Goal: Task Accomplishment & Management: Use online tool/utility

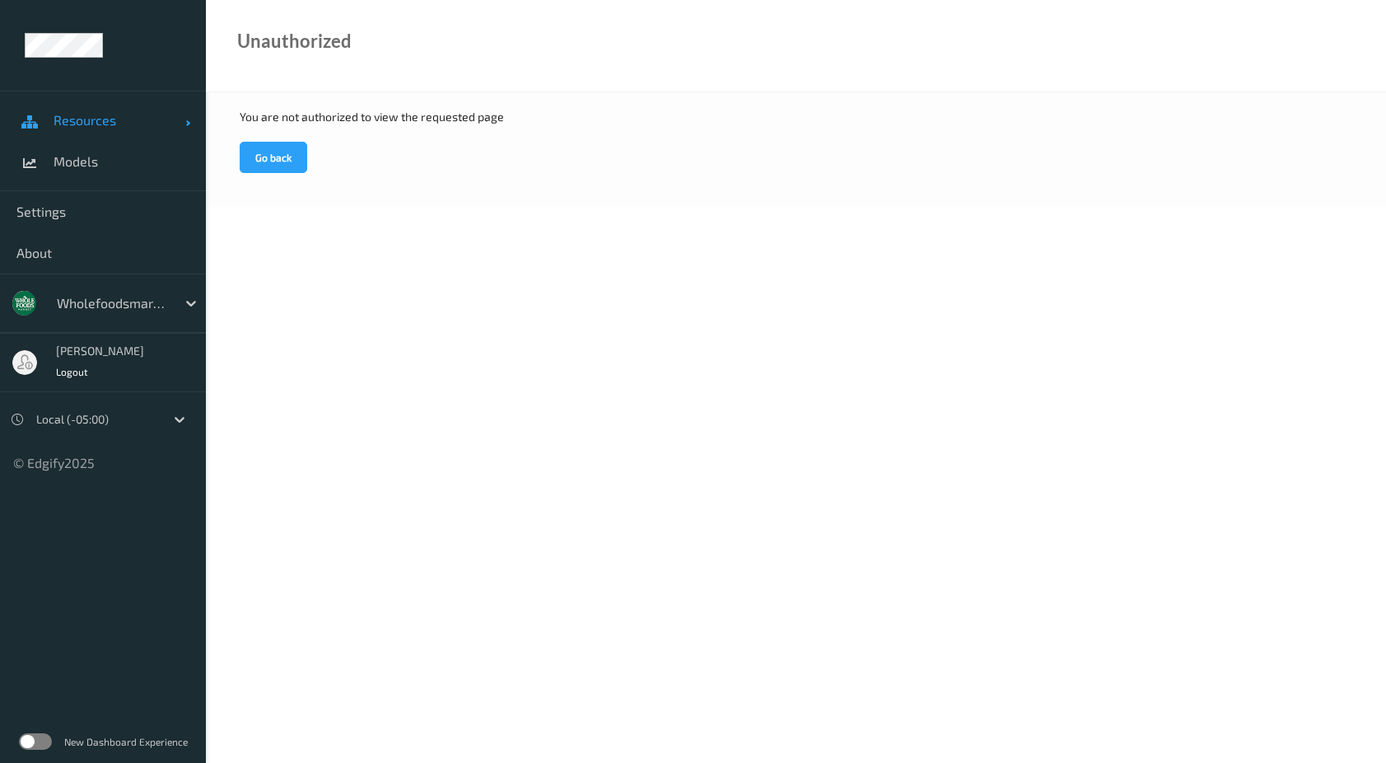
click at [92, 110] on link "Resources" at bounding box center [103, 120] width 206 height 41
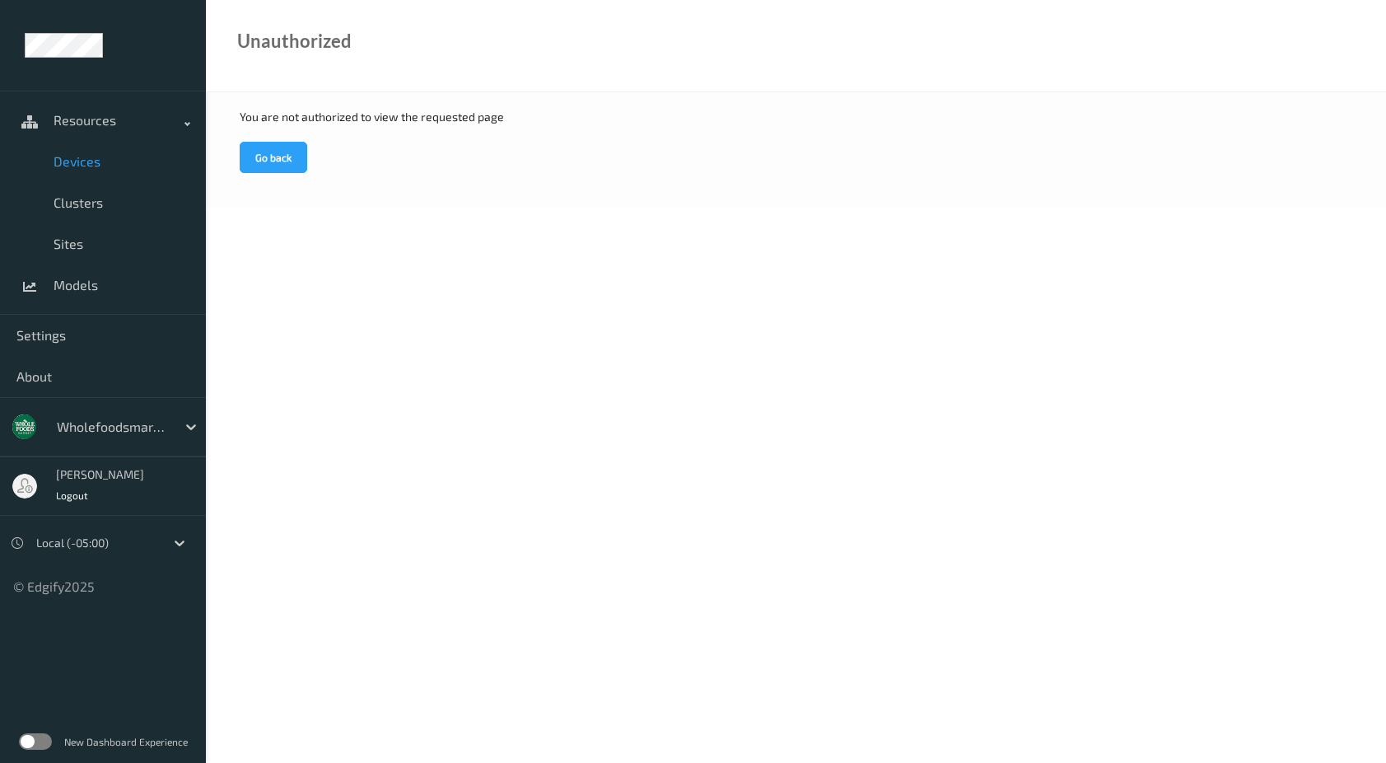
click at [77, 156] on span "Devices" at bounding box center [122, 161] width 136 height 16
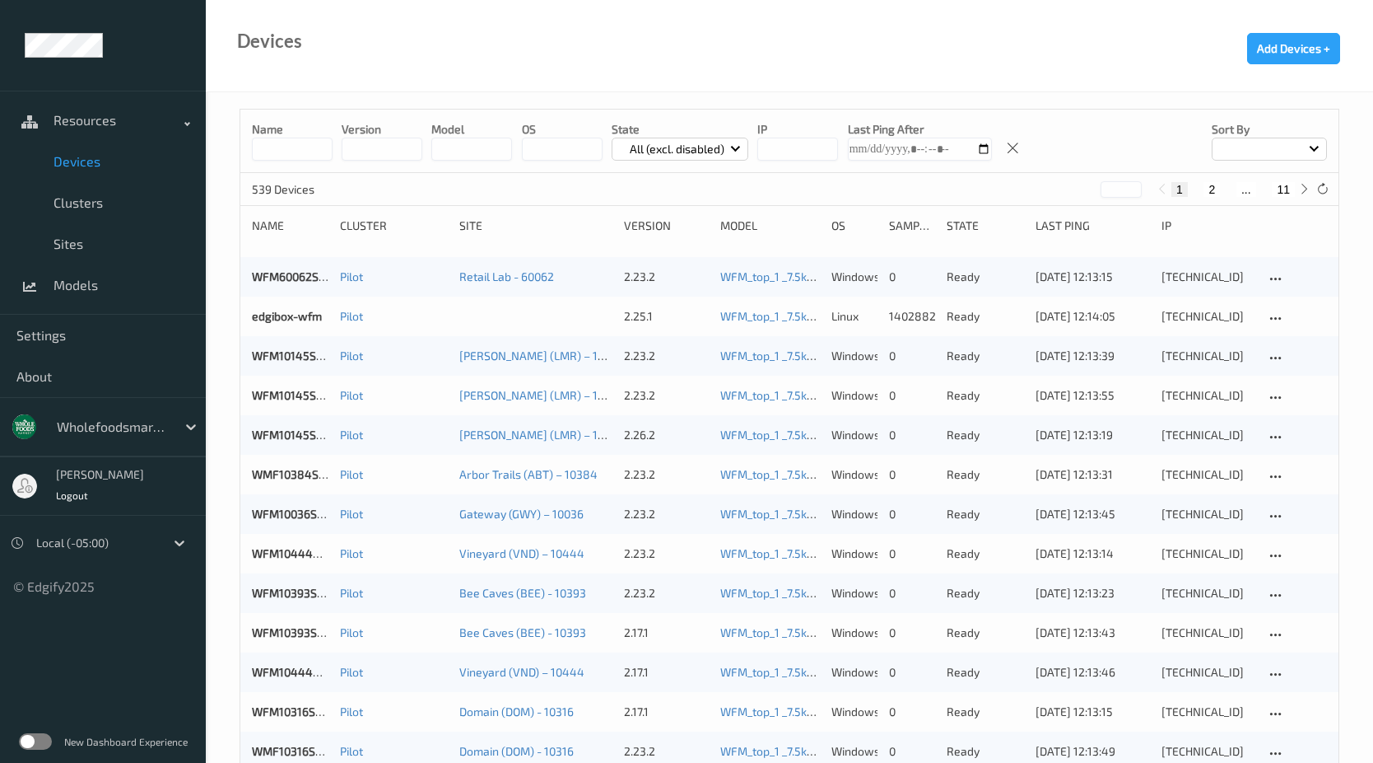
click at [277, 147] on input at bounding box center [292, 149] width 81 height 23
click at [324, 147] on input at bounding box center [292, 149] width 81 height 23
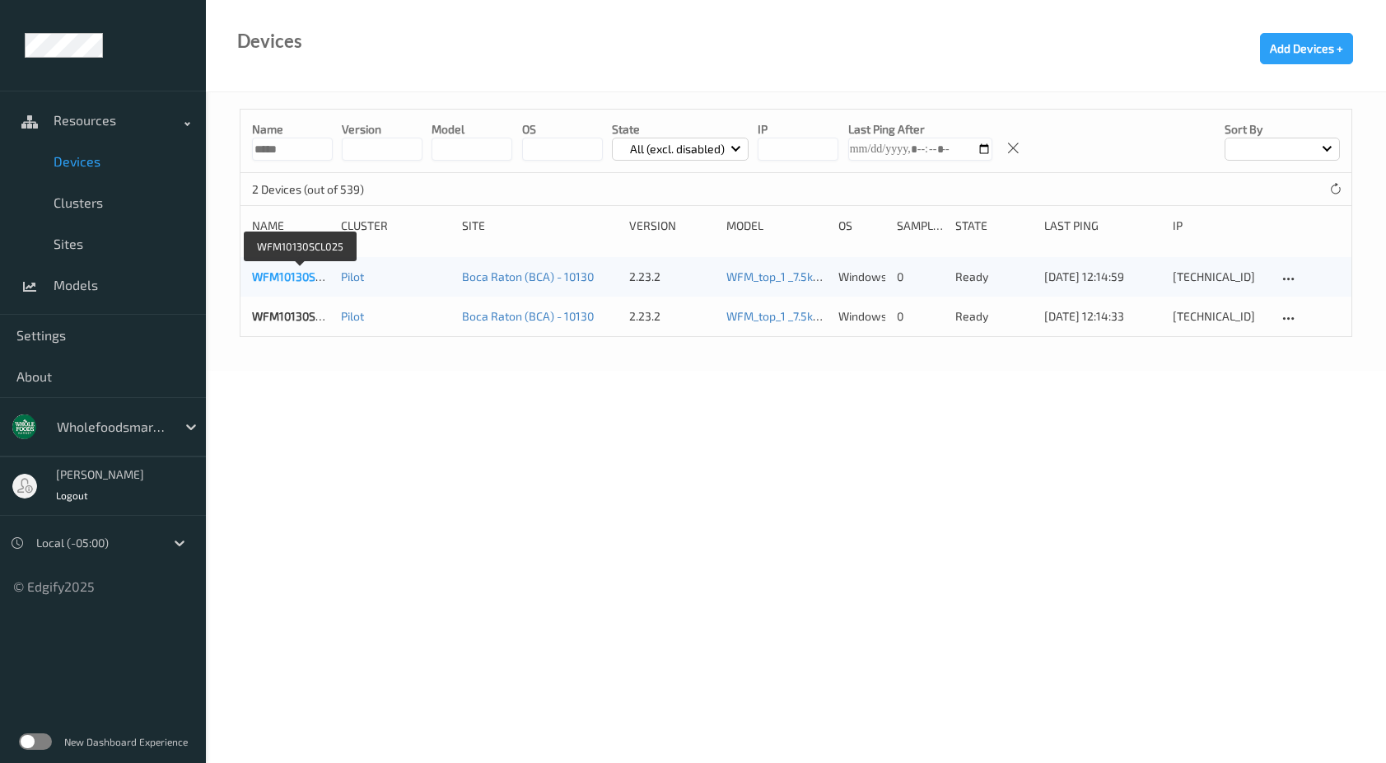
type input "*****"
click at [296, 269] on link "WFM10130SCL025" at bounding box center [300, 276] width 96 height 14
drag, startPoint x: 282, startPoint y: 287, endPoint x: 278, endPoint y: 279, distance: 8.5
click at [262, 385] on body "Resources Devices Clusters Sites Models Settings About wholefoodsmarket Sky McE…" at bounding box center [693, 381] width 1386 height 763
click at [264, 269] on div "WFM10130SCL025" at bounding box center [290, 276] width 77 height 16
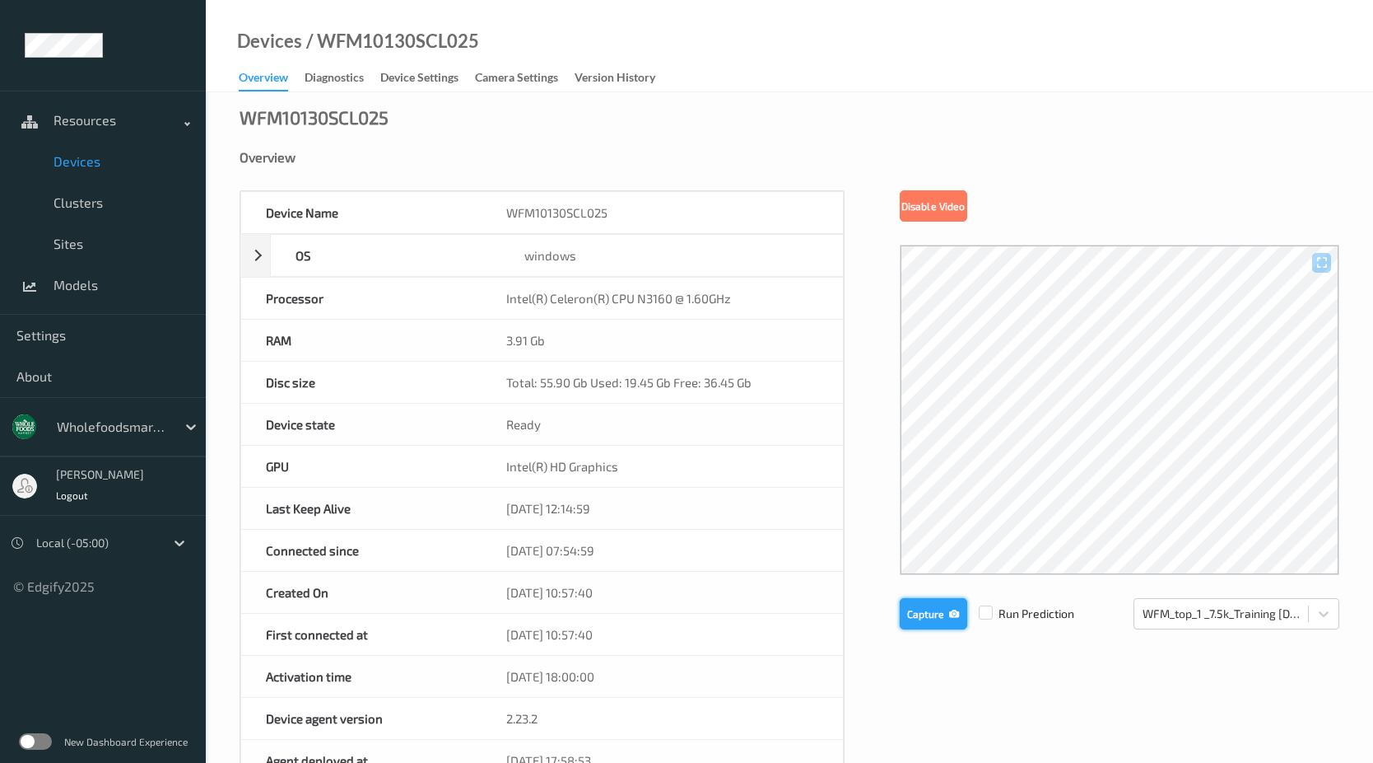
click at [938, 613] on button "Capture" at bounding box center [934, 613] width 68 height 31
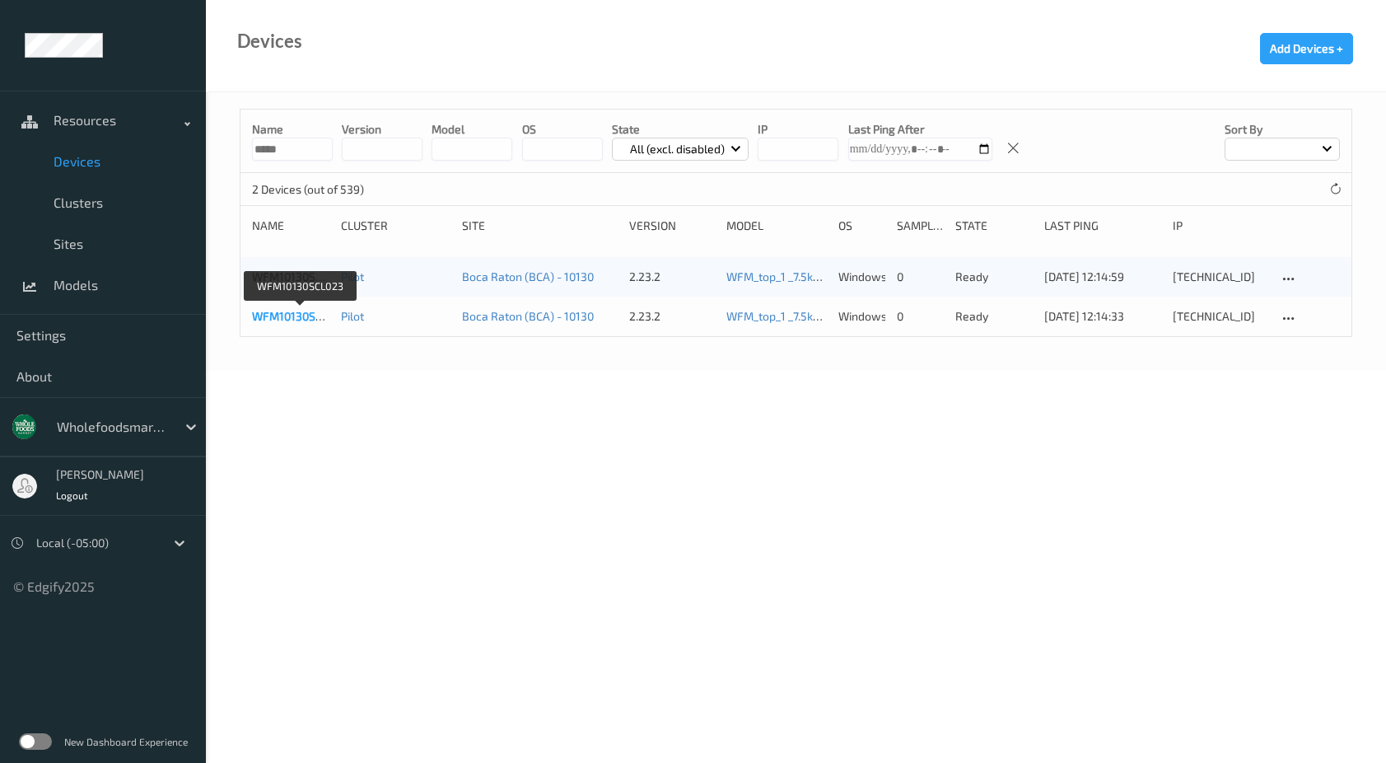
click at [272, 315] on link "WFM10130SCL023" at bounding box center [300, 316] width 96 height 14
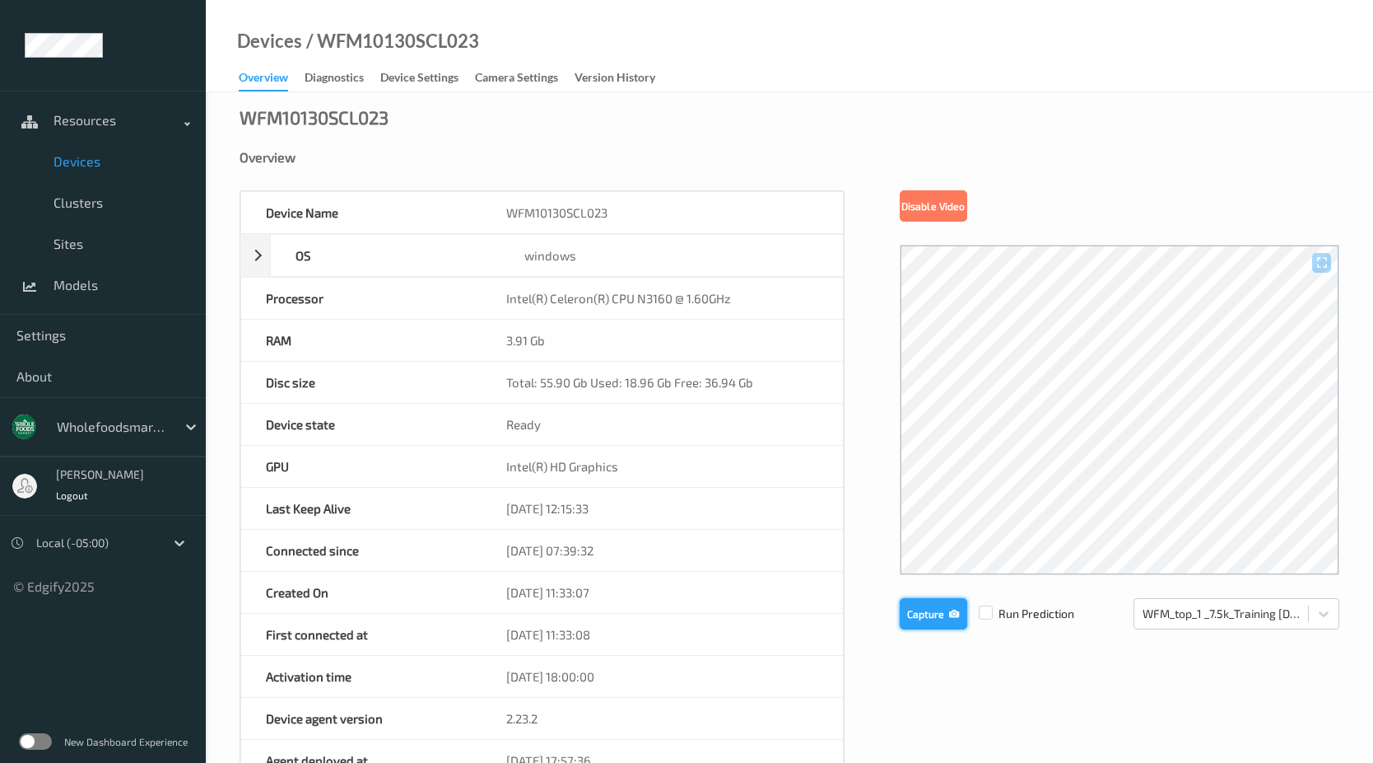
click at [934, 609] on button "Capture" at bounding box center [934, 613] width 68 height 31
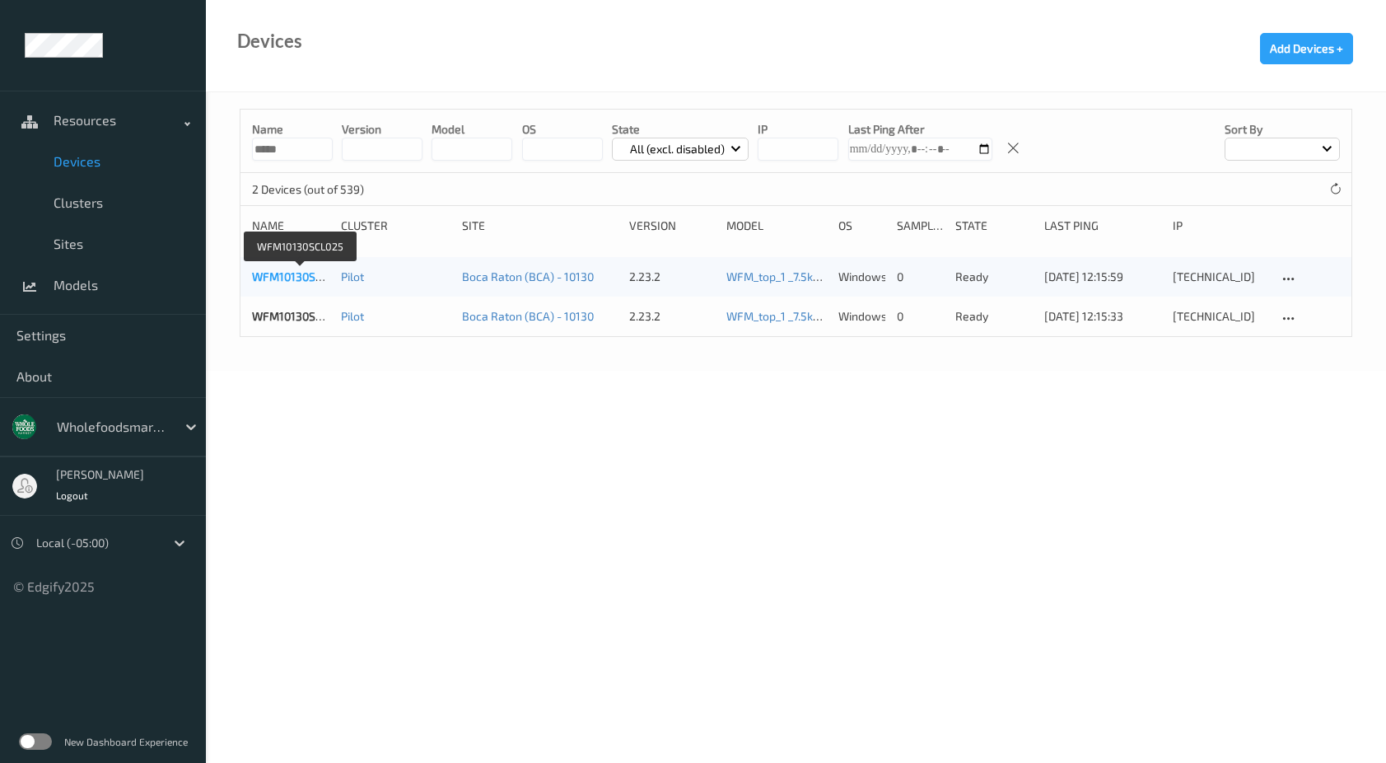
click at [290, 276] on link "WFM10130SCL025" at bounding box center [300, 276] width 96 height 14
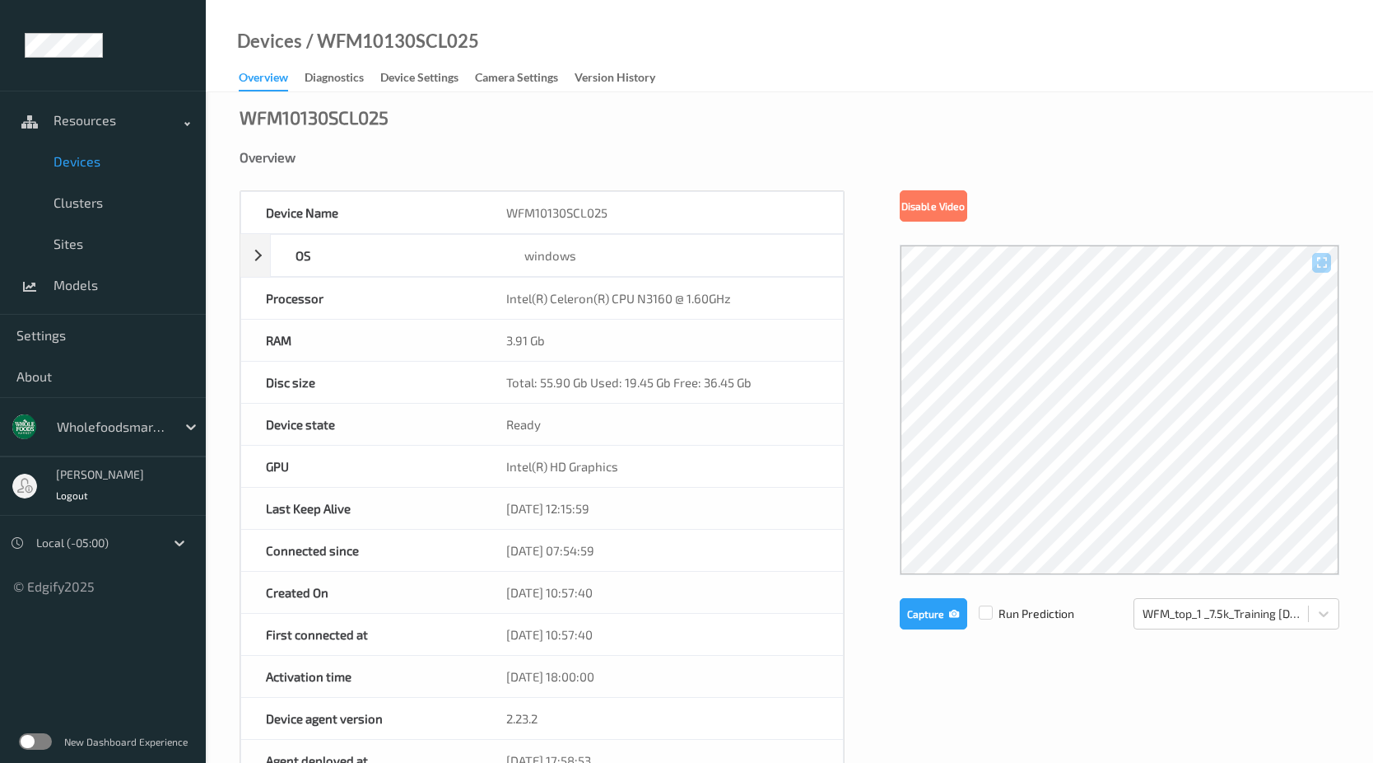
click at [490, 155] on div "Overview" at bounding box center [790, 157] width 1100 height 16
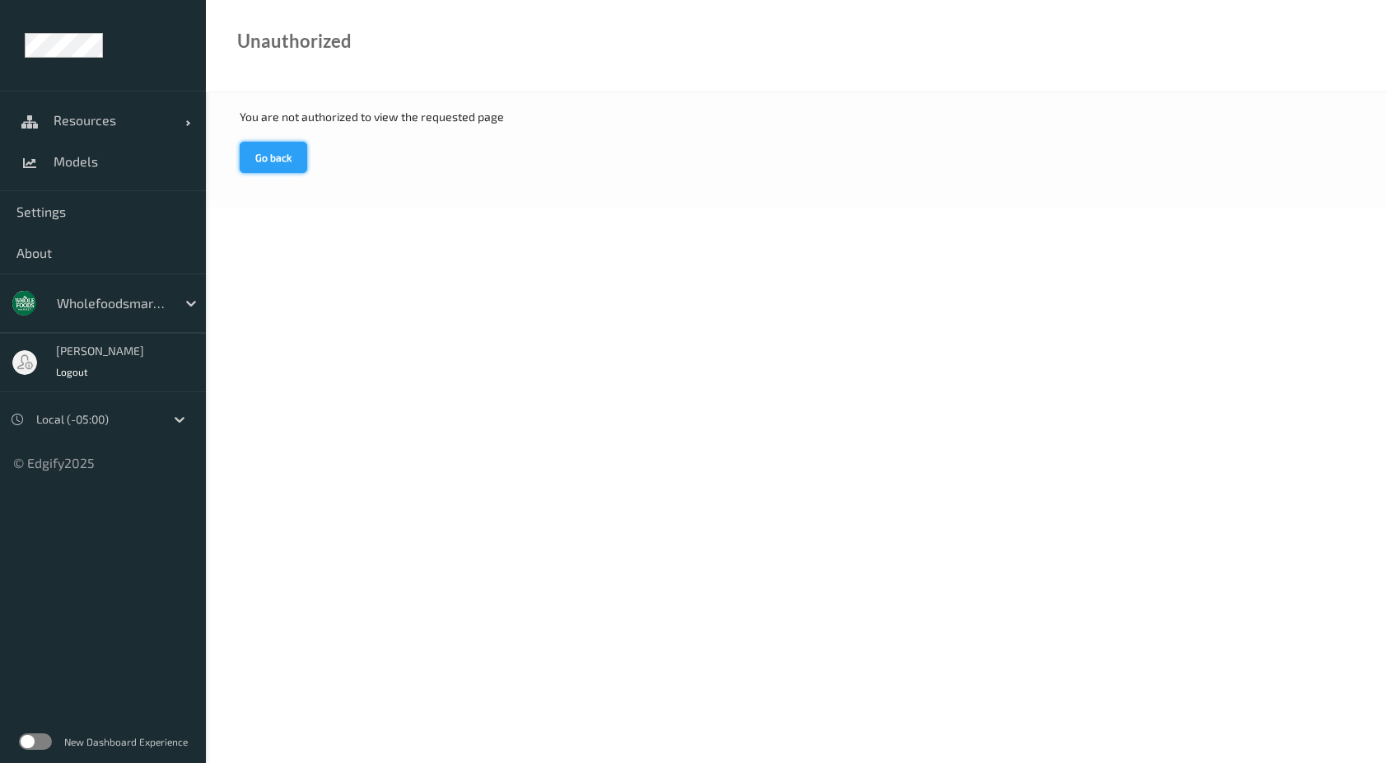
click at [245, 154] on button "Go back" at bounding box center [274, 157] width 68 height 31
click at [109, 119] on span "Resources" at bounding box center [120, 120] width 132 height 16
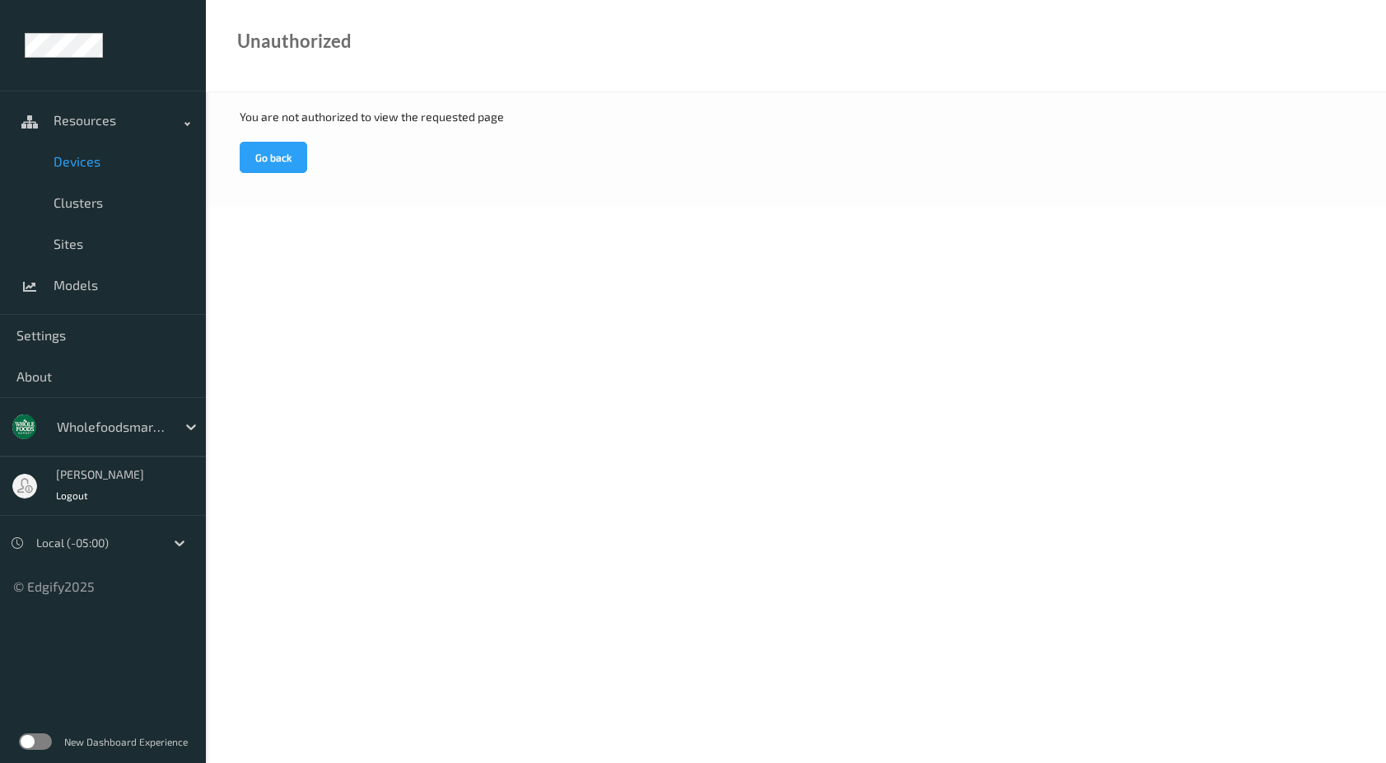
click at [84, 160] on span "Devices" at bounding box center [122, 161] width 136 height 16
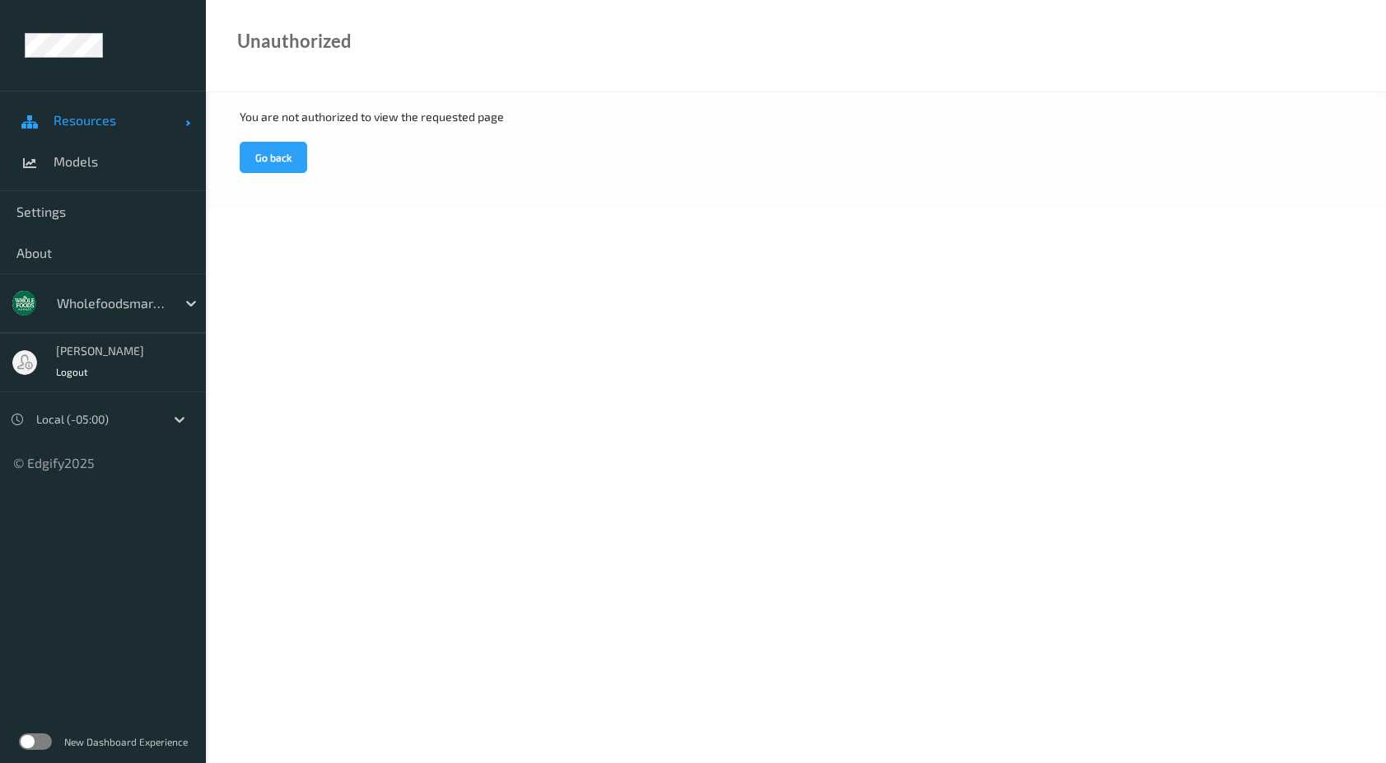
click at [85, 118] on span "Resources" at bounding box center [120, 120] width 132 height 16
